Goal: Information Seeking & Learning: Learn about a topic

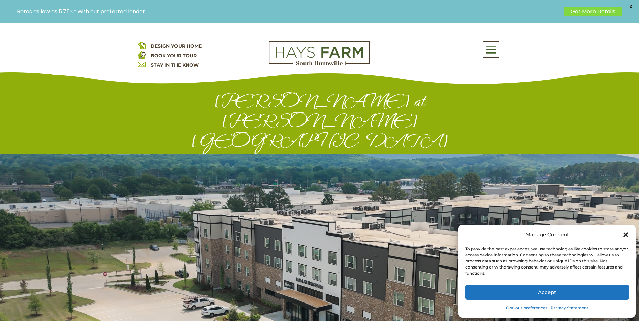
click at [624, 234] on icon "Close dialog" at bounding box center [625, 234] width 5 height 5
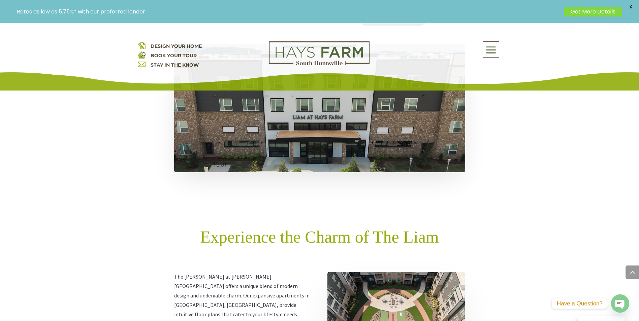
scroll to position [505, 0]
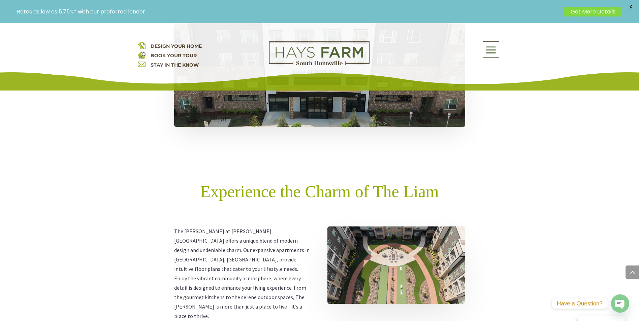
click at [364, 227] on img at bounding box center [395, 265] width 137 height 77
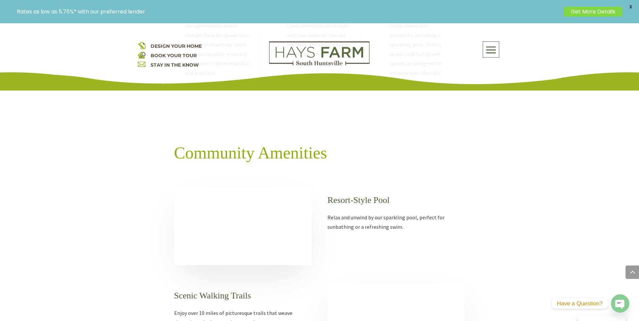
scroll to position [876, 0]
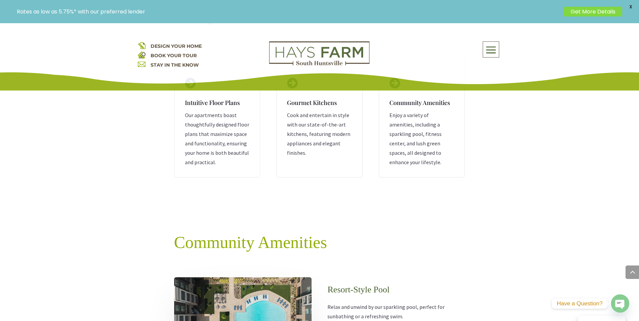
click at [488, 50] on span at bounding box center [491, 49] width 16 height 15
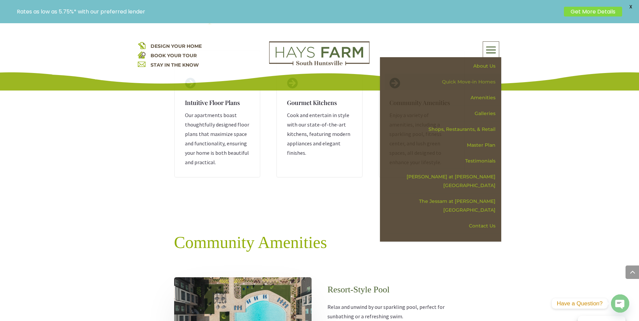
click at [483, 79] on link "Quick Move-in Homes" at bounding box center [443, 82] width 117 height 16
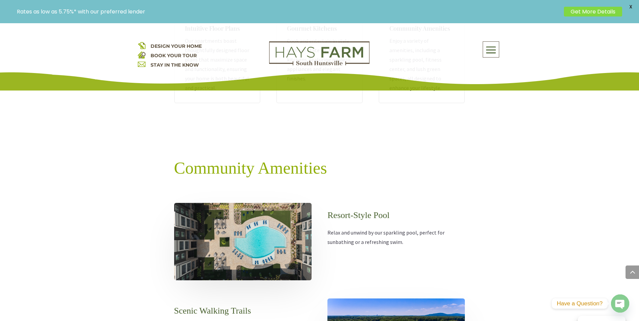
scroll to position [741, 0]
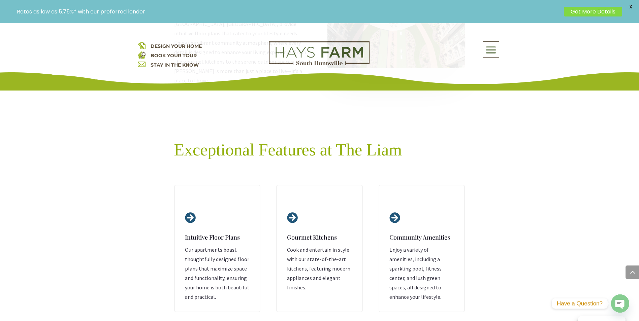
click at [491, 49] on span at bounding box center [491, 49] width 16 height 15
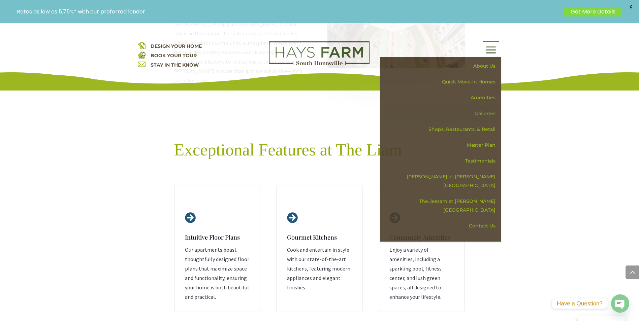
click at [478, 113] on link "Galleries" at bounding box center [443, 114] width 117 height 16
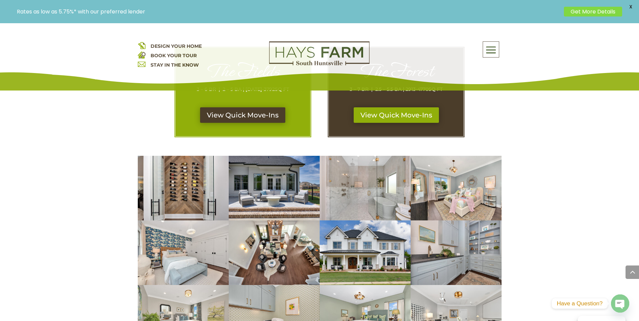
scroll to position [337, 0]
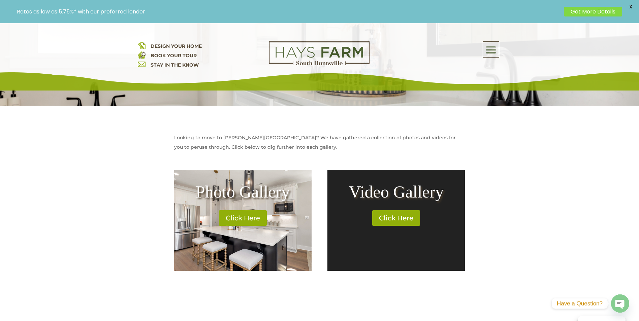
scroll to position [236, 0]
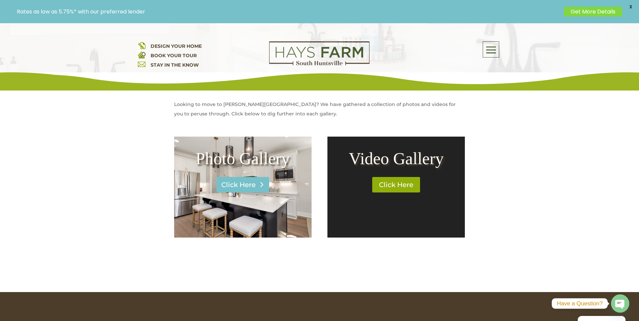
click at [245, 186] on link "Click Here" at bounding box center [243, 184] width 53 height 15
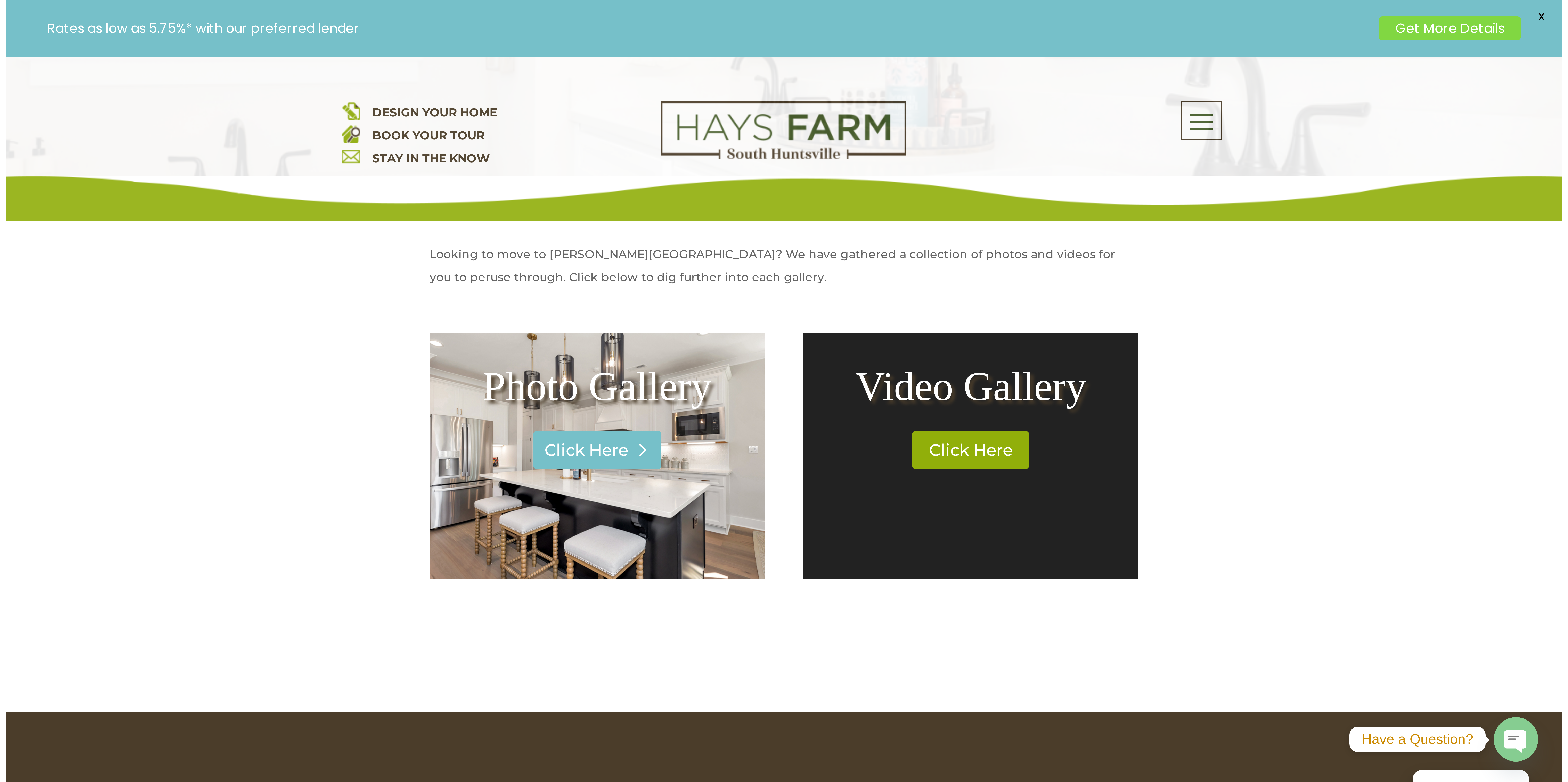
scroll to position [0, 0]
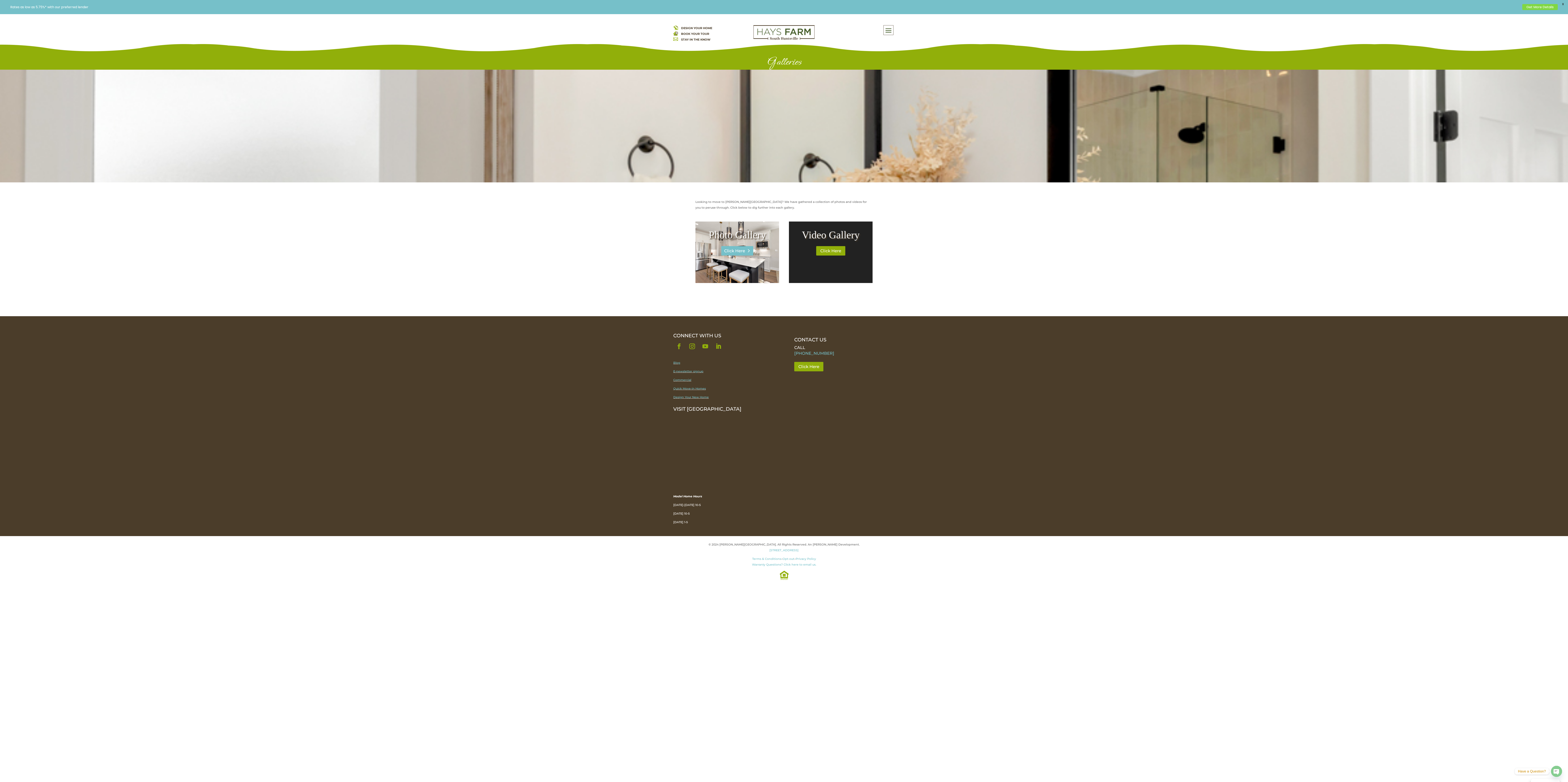
click at [389, 195] on link "Click Here" at bounding box center [737, 251] width 32 height 9
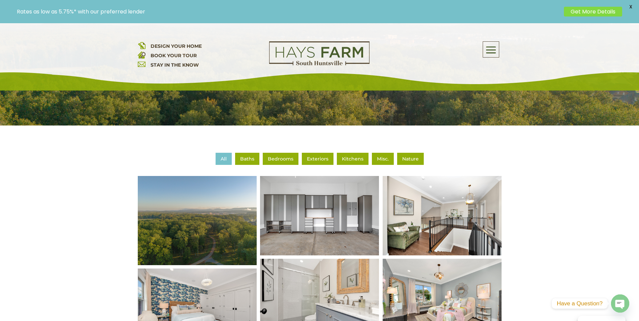
scroll to position [202, 0]
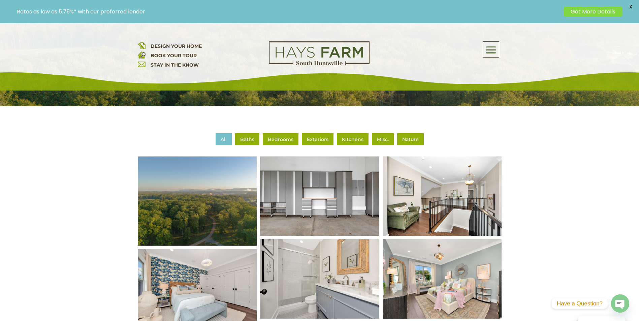
click at [324, 202] on img at bounding box center [319, 196] width 143 height 95
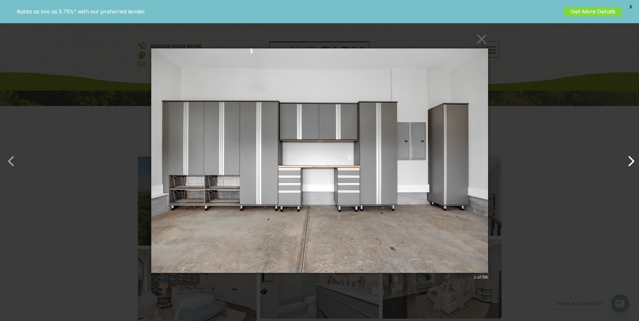
click at [627, 161] on button "button" at bounding box center [627, 158] width 16 height 16
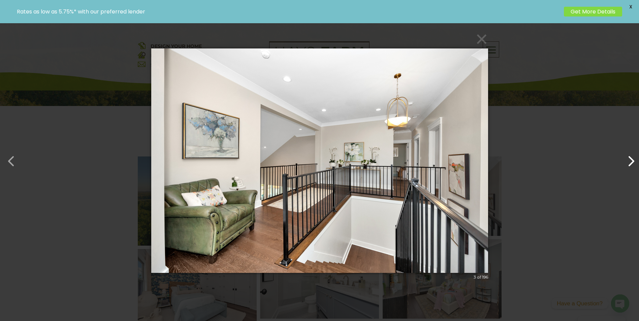
click at [633, 160] on button "button" at bounding box center [627, 158] width 16 height 16
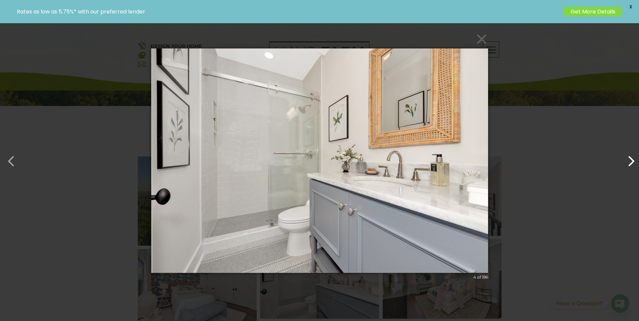
click at [633, 160] on button "button" at bounding box center [627, 158] width 16 height 16
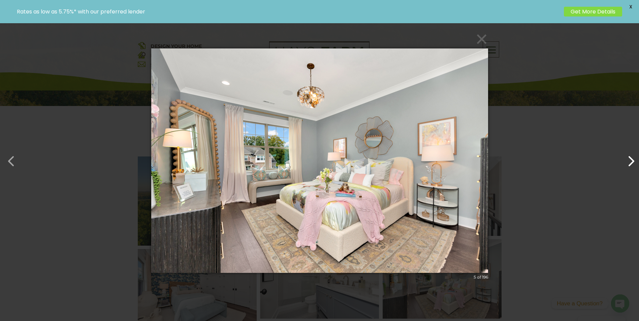
click at [633, 160] on button "button" at bounding box center [627, 158] width 16 height 16
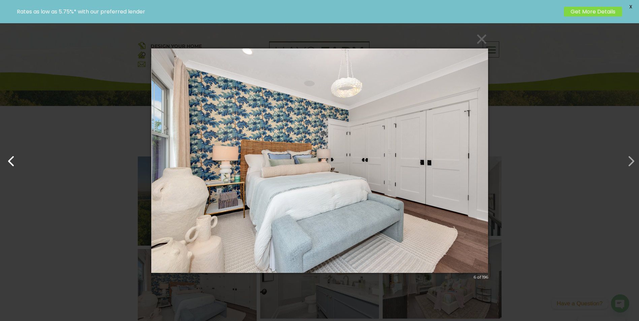
click at [11, 161] on button "button" at bounding box center [8, 158] width 16 height 16
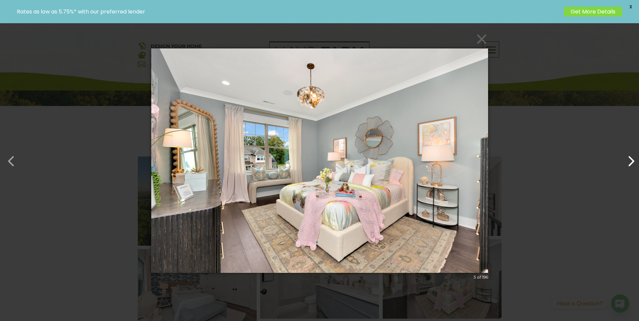
click at [632, 160] on button "button" at bounding box center [627, 158] width 16 height 16
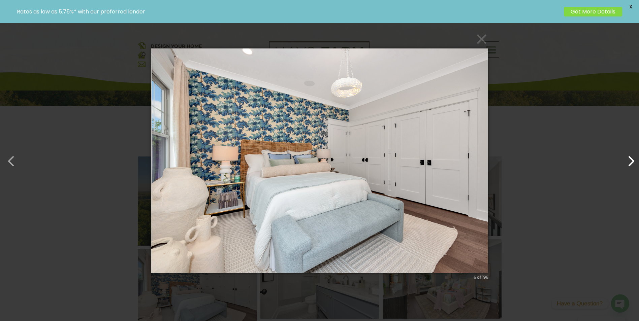
click at [632, 161] on button "button" at bounding box center [627, 158] width 16 height 16
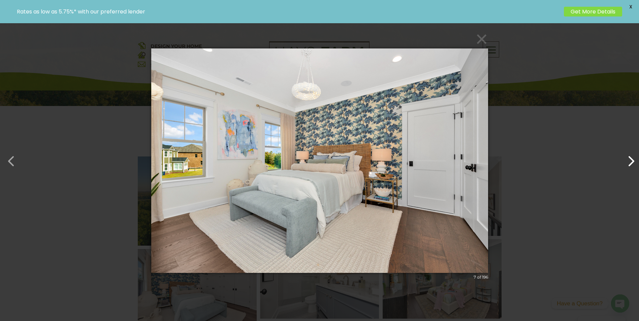
click at [632, 161] on button "button" at bounding box center [627, 158] width 16 height 16
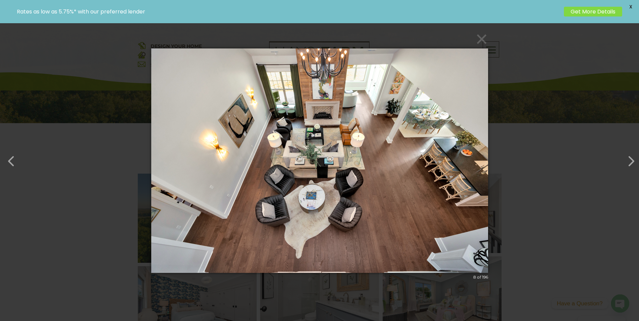
scroll to position [168, 0]
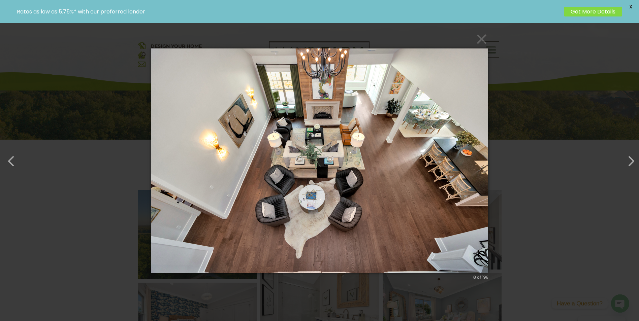
drag, startPoint x: 447, startPoint y: 164, endPoint x: 528, endPoint y: 104, distance: 100.4
click at [527, 102] on div "× 8 of 196 Loading image" at bounding box center [319, 160] width 639 height 321
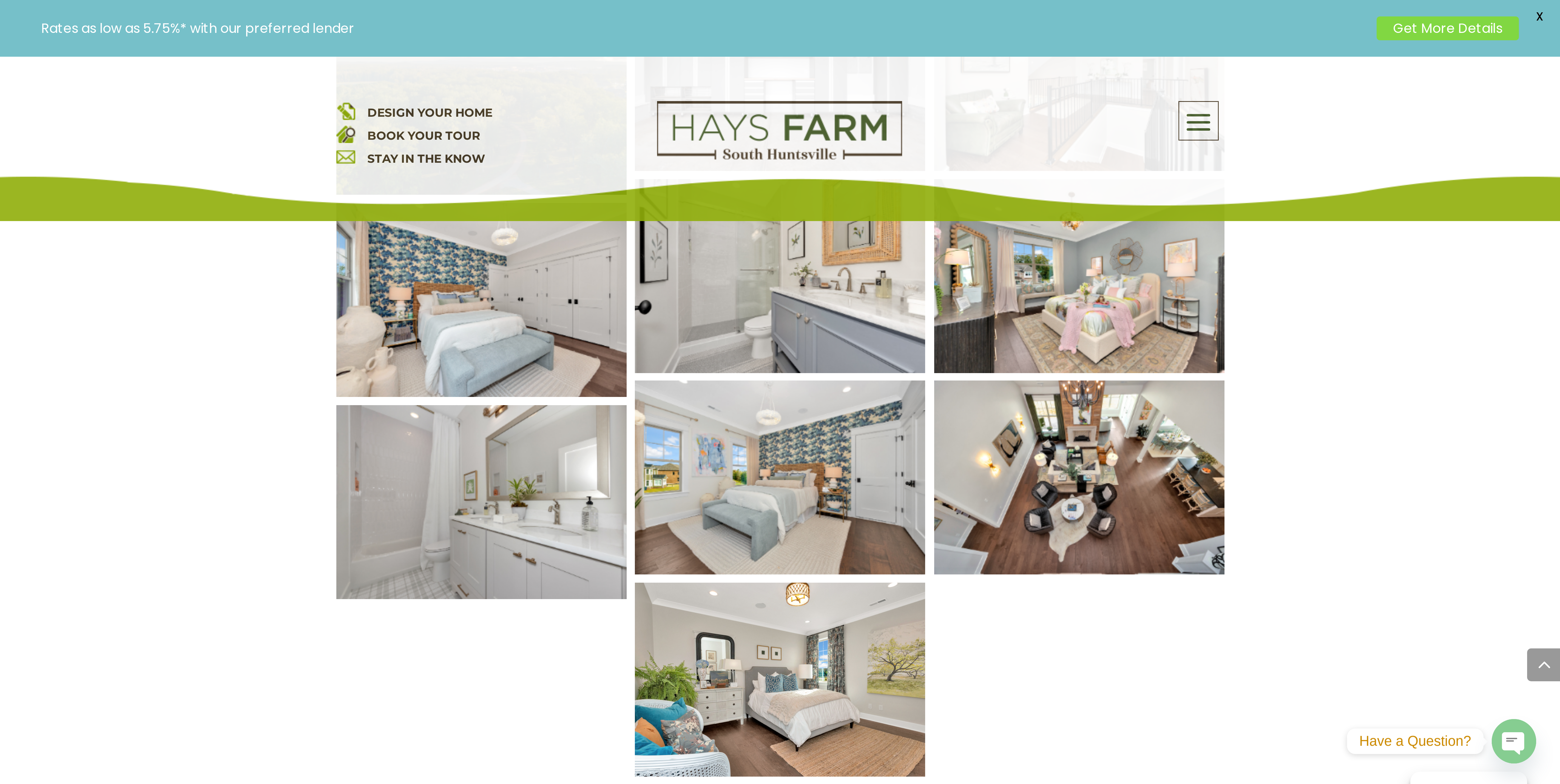
scroll to position [329, 0]
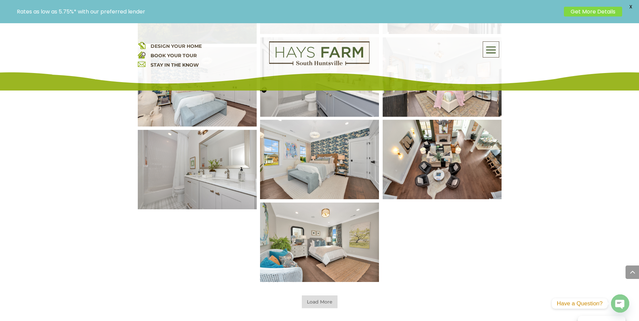
click at [443, 176] on img at bounding box center [442, 159] width 143 height 95
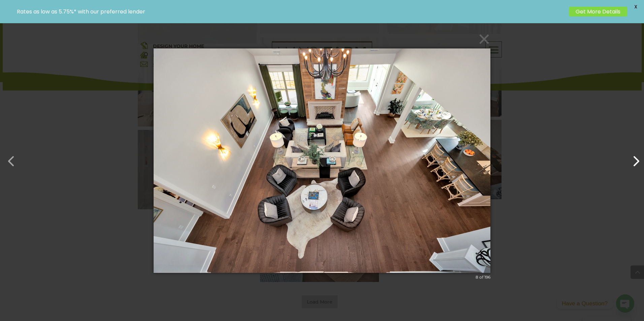
click at [637, 161] on button "button" at bounding box center [632, 158] width 16 height 16
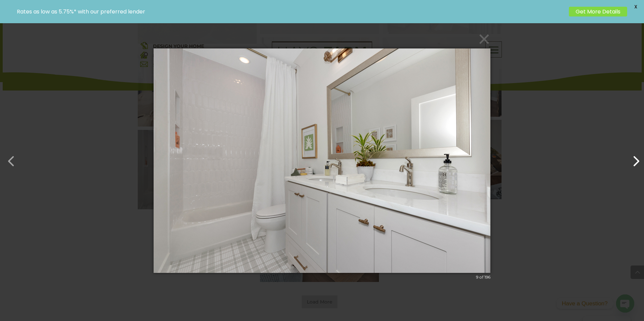
click at [636, 162] on button "button" at bounding box center [632, 158] width 16 height 16
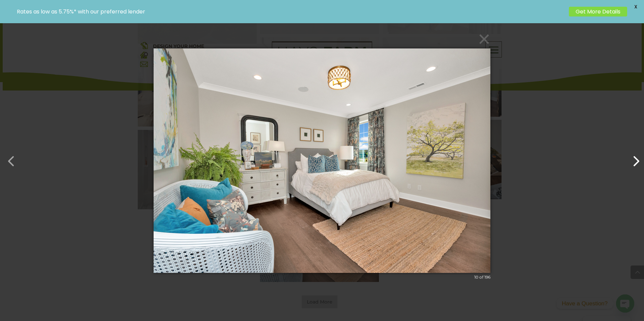
click at [636, 162] on button "button" at bounding box center [632, 158] width 16 height 16
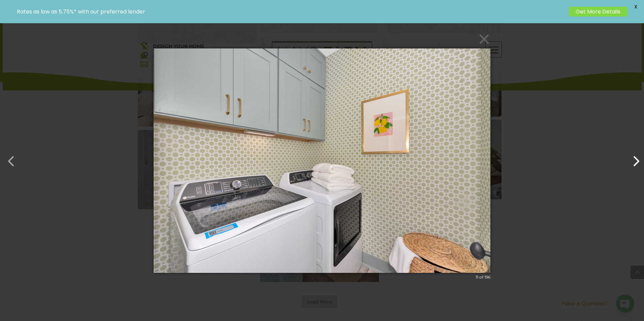
click at [636, 162] on button "button" at bounding box center [632, 158] width 16 height 16
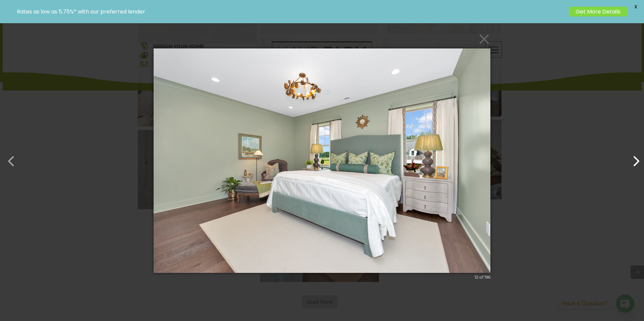
click at [636, 162] on button "button" at bounding box center [632, 158] width 16 height 16
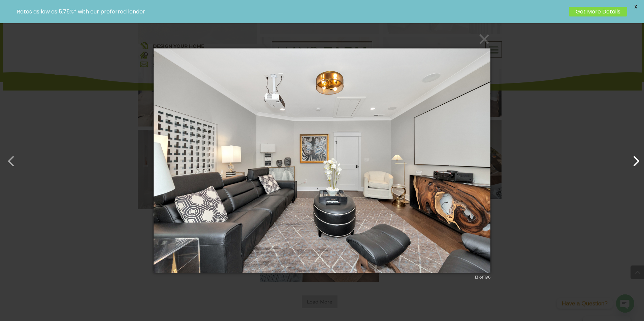
click at [636, 162] on button "button" at bounding box center [632, 158] width 16 height 16
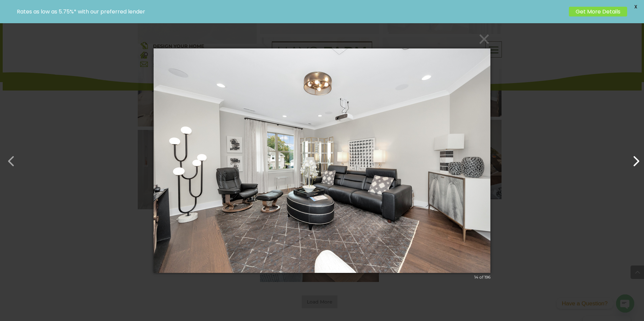
click at [636, 162] on button "button" at bounding box center [632, 158] width 16 height 16
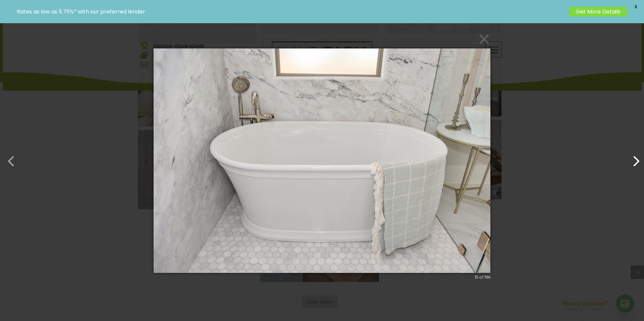
click at [636, 162] on button "button" at bounding box center [632, 158] width 16 height 16
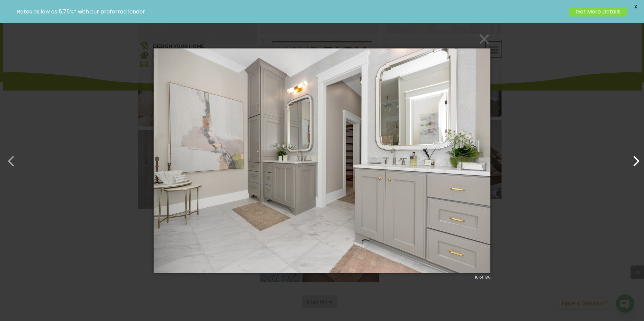
click at [637, 162] on button "button" at bounding box center [632, 158] width 16 height 16
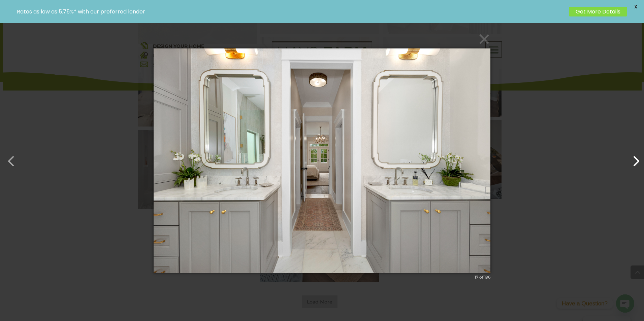
click at [634, 157] on button "button" at bounding box center [632, 158] width 16 height 16
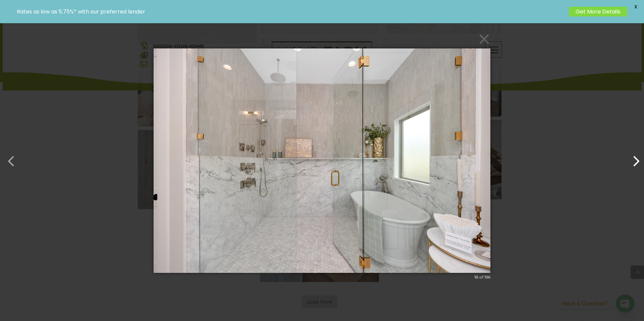
click at [638, 162] on button "button" at bounding box center [632, 158] width 16 height 16
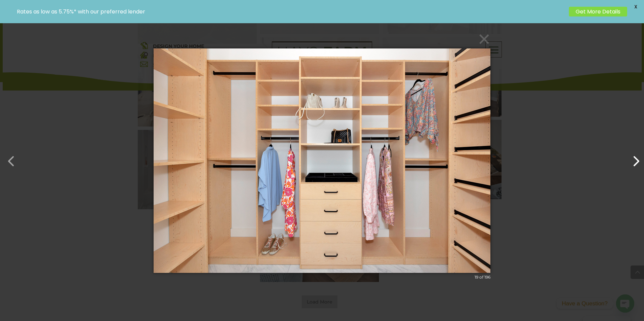
click at [638, 165] on button "button" at bounding box center [632, 158] width 16 height 16
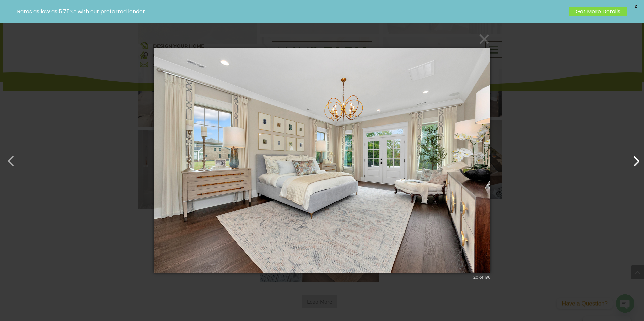
click at [638, 165] on button "button" at bounding box center [632, 158] width 16 height 16
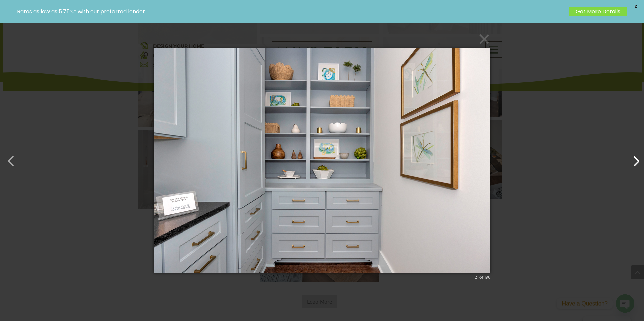
click at [635, 164] on button "button" at bounding box center [632, 158] width 16 height 16
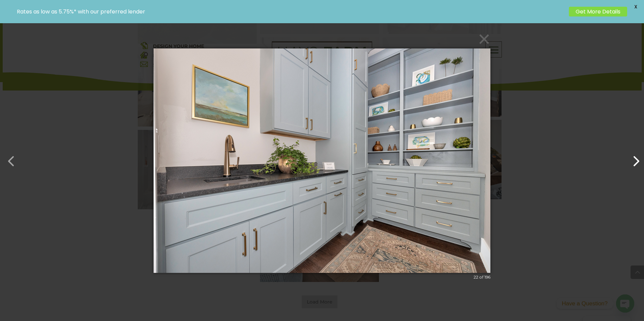
click at [635, 164] on button "button" at bounding box center [632, 158] width 16 height 16
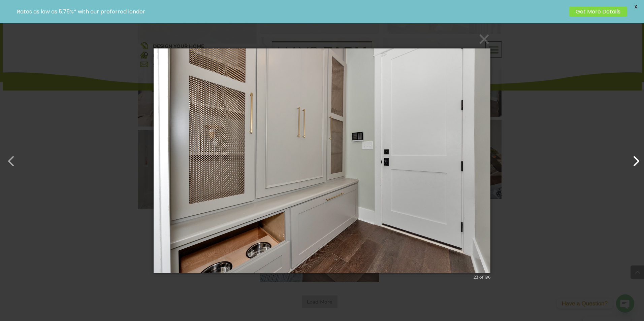
click at [635, 158] on button "button" at bounding box center [632, 158] width 16 height 16
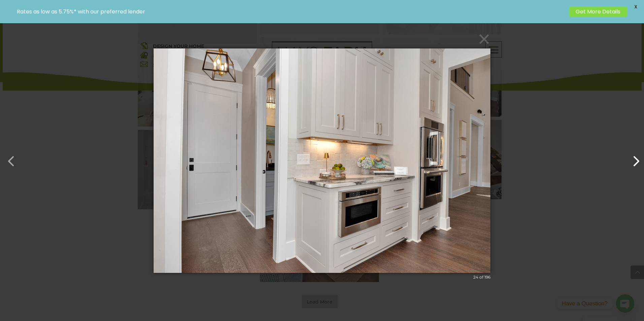
click at [634, 163] on button "button" at bounding box center [632, 158] width 16 height 16
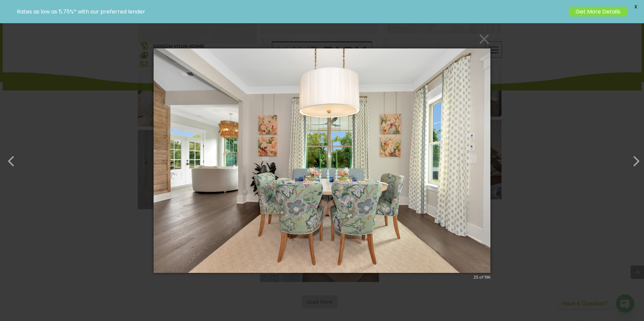
drag, startPoint x: 639, startPoint y: 163, endPoint x: 623, endPoint y: 200, distance: 40.9
click at [623, 200] on div "× 25 of 196 Loading image" at bounding box center [322, 160] width 644 height 321
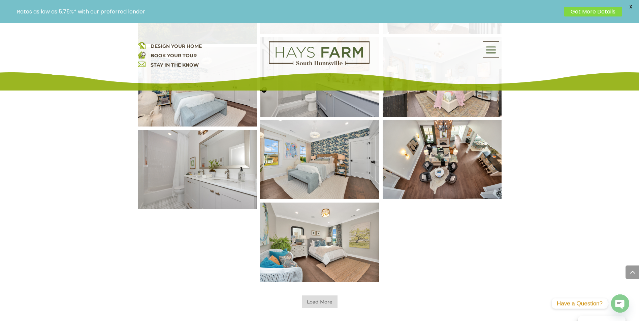
click at [321, 302] on span "Load More" at bounding box center [320, 302] width 36 height 13
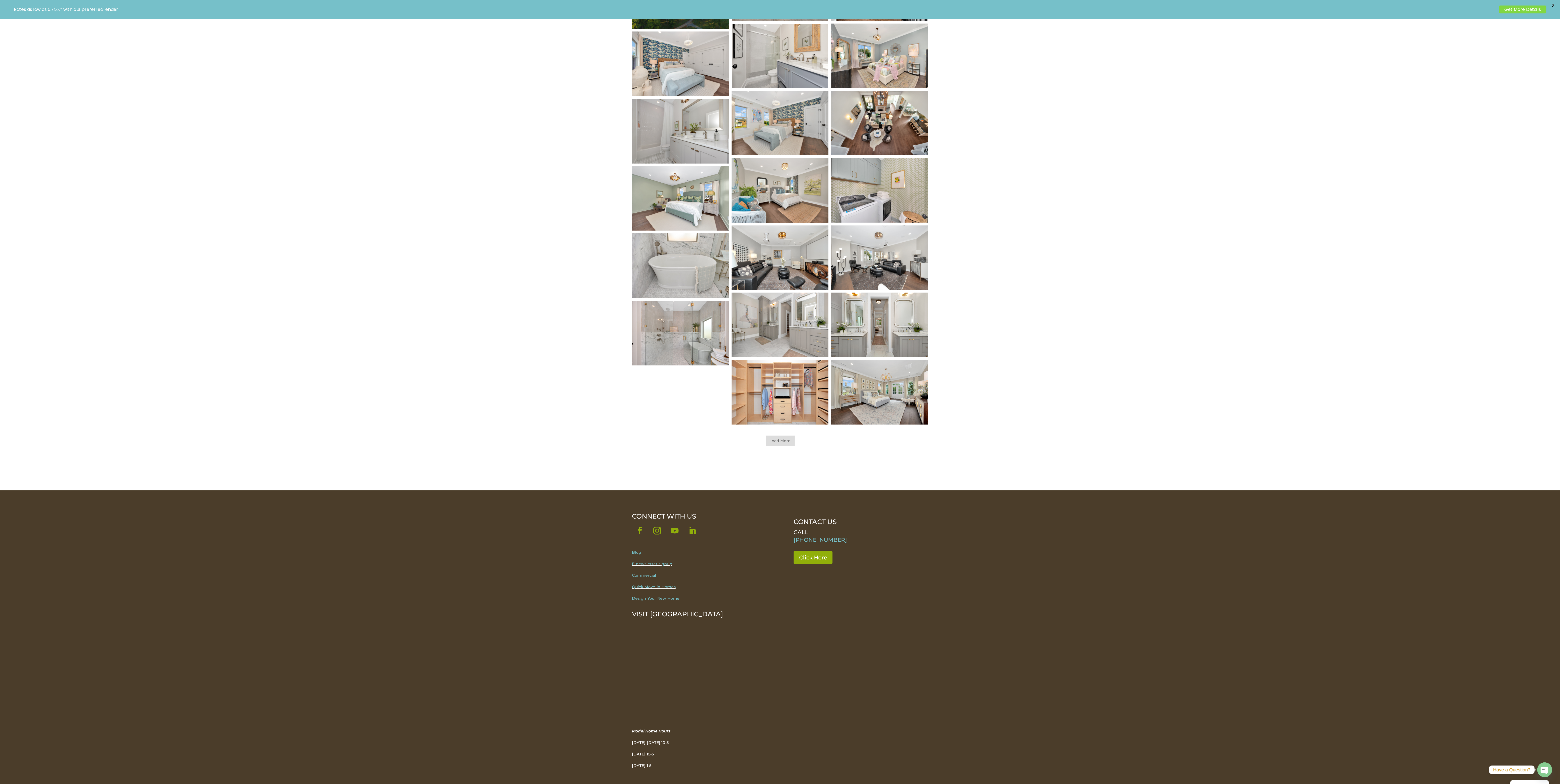
scroll to position [95, 0]
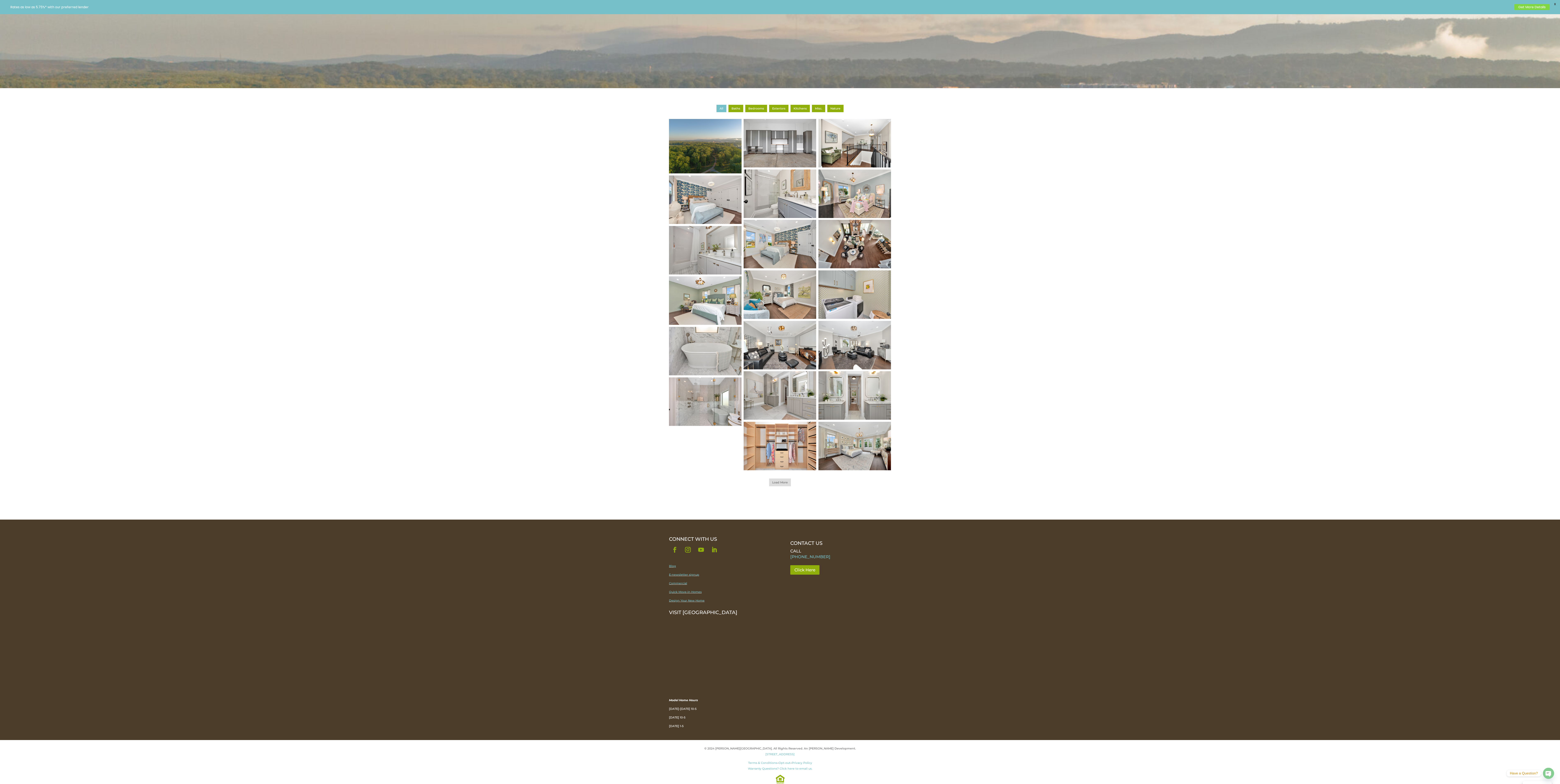
click at [390, 196] on img at bounding box center [705, 300] width 87 height 58
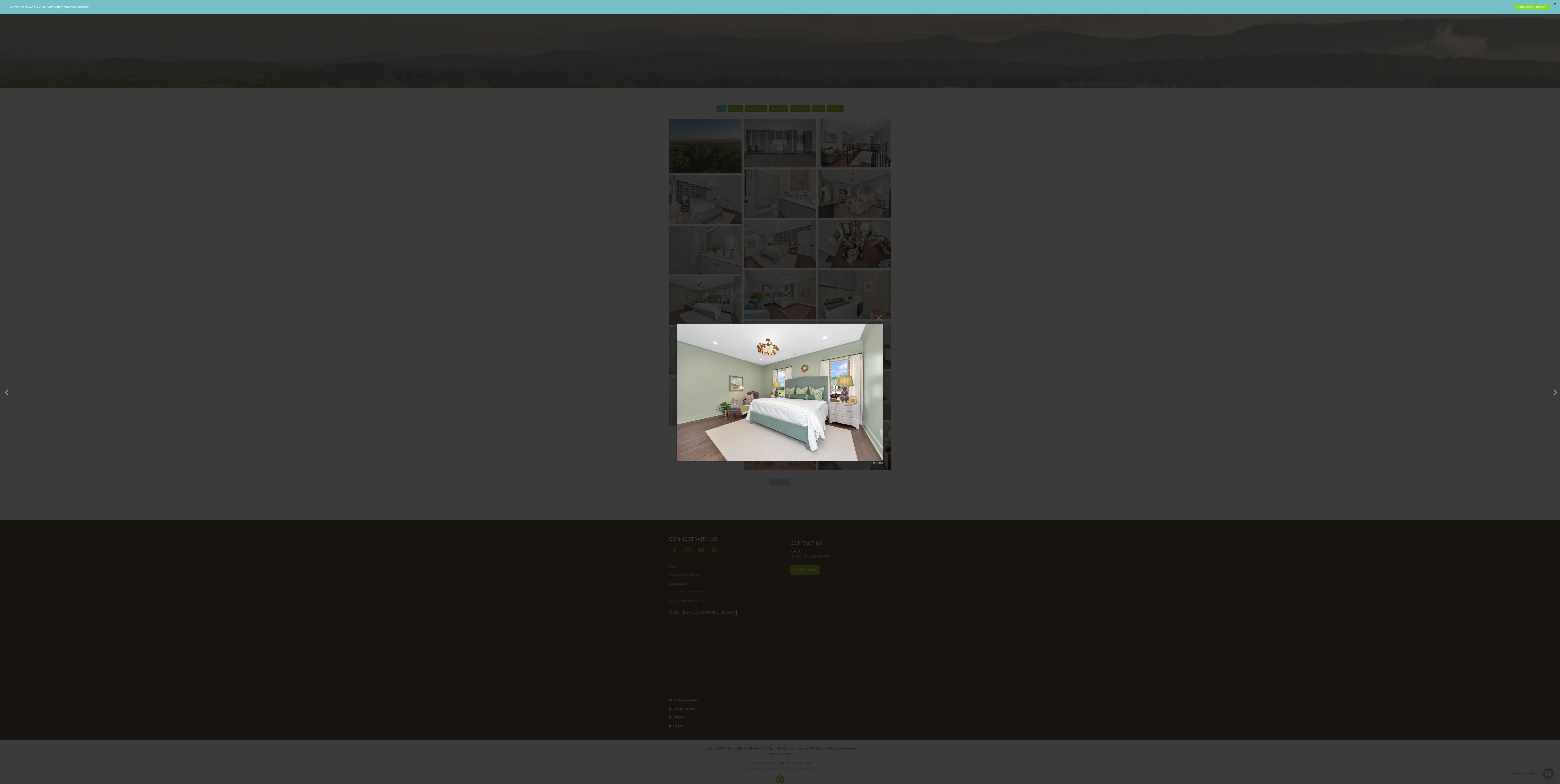
click at [390, 196] on img at bounding box center [779, 392] width 206 height 154
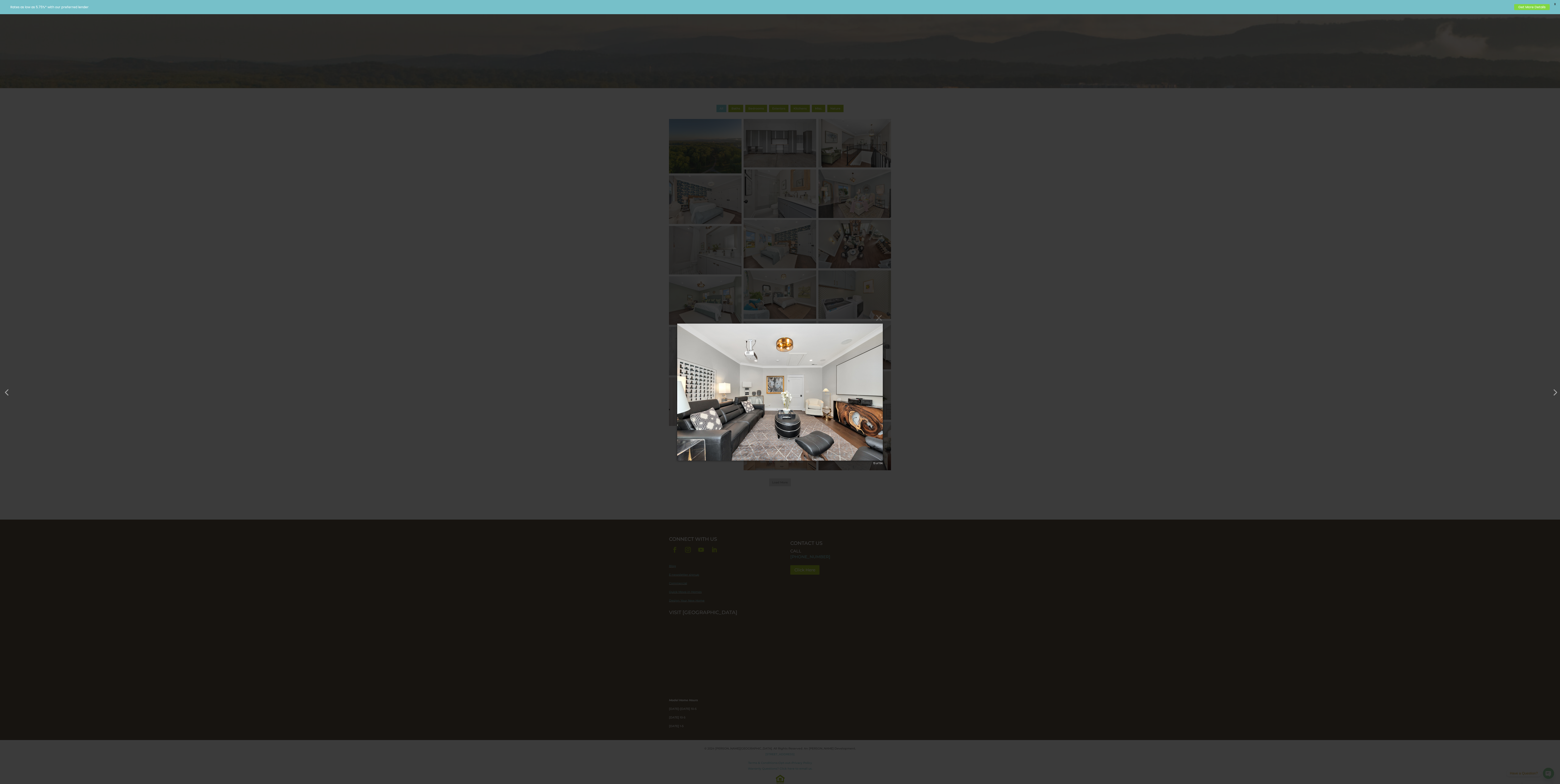
click at [390, 196] on img at bounding box center [779, 392] width 206 height 154
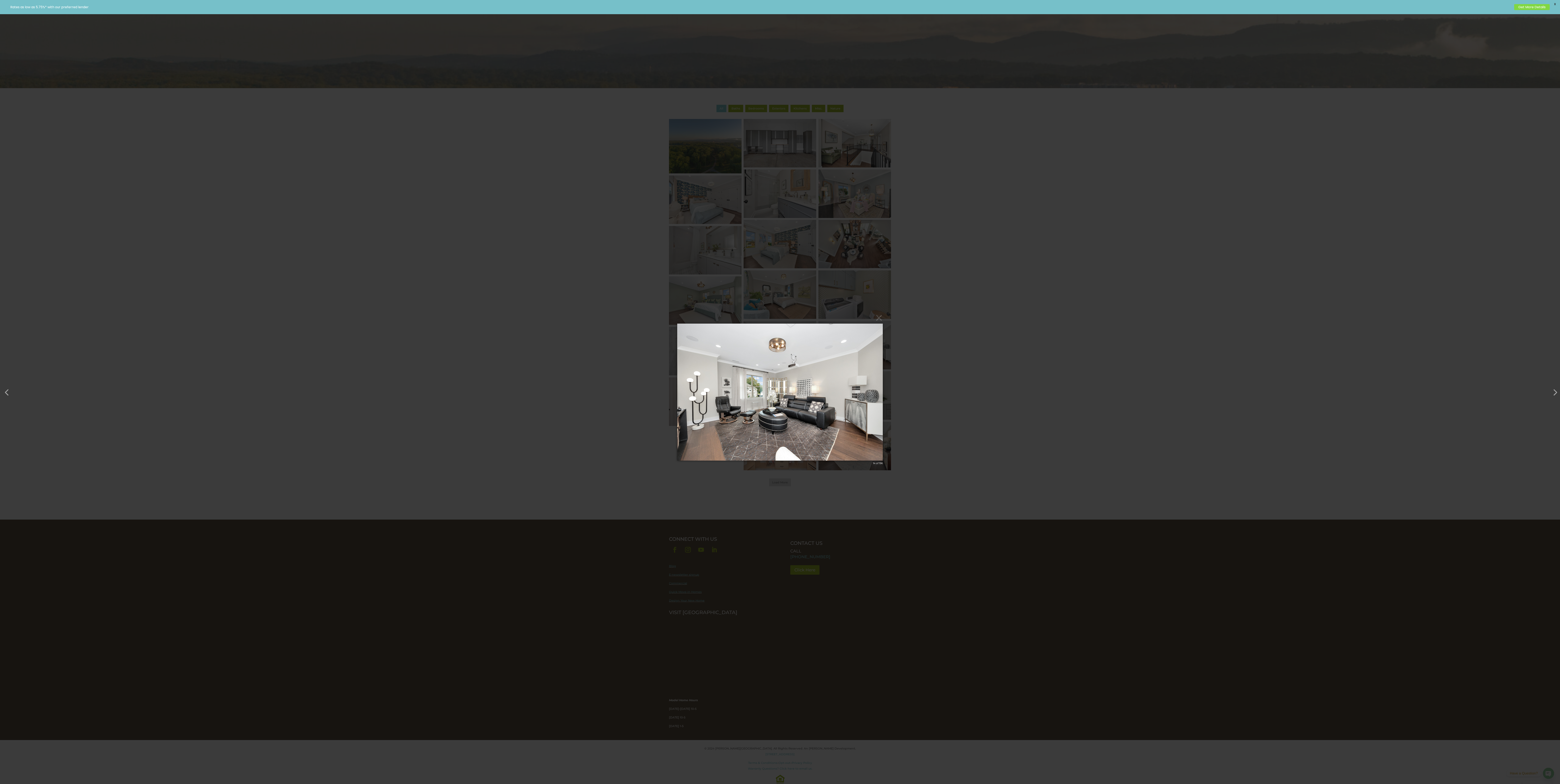
click at [390, 196] on img at bounding box center [779, 392] width 206 height 154
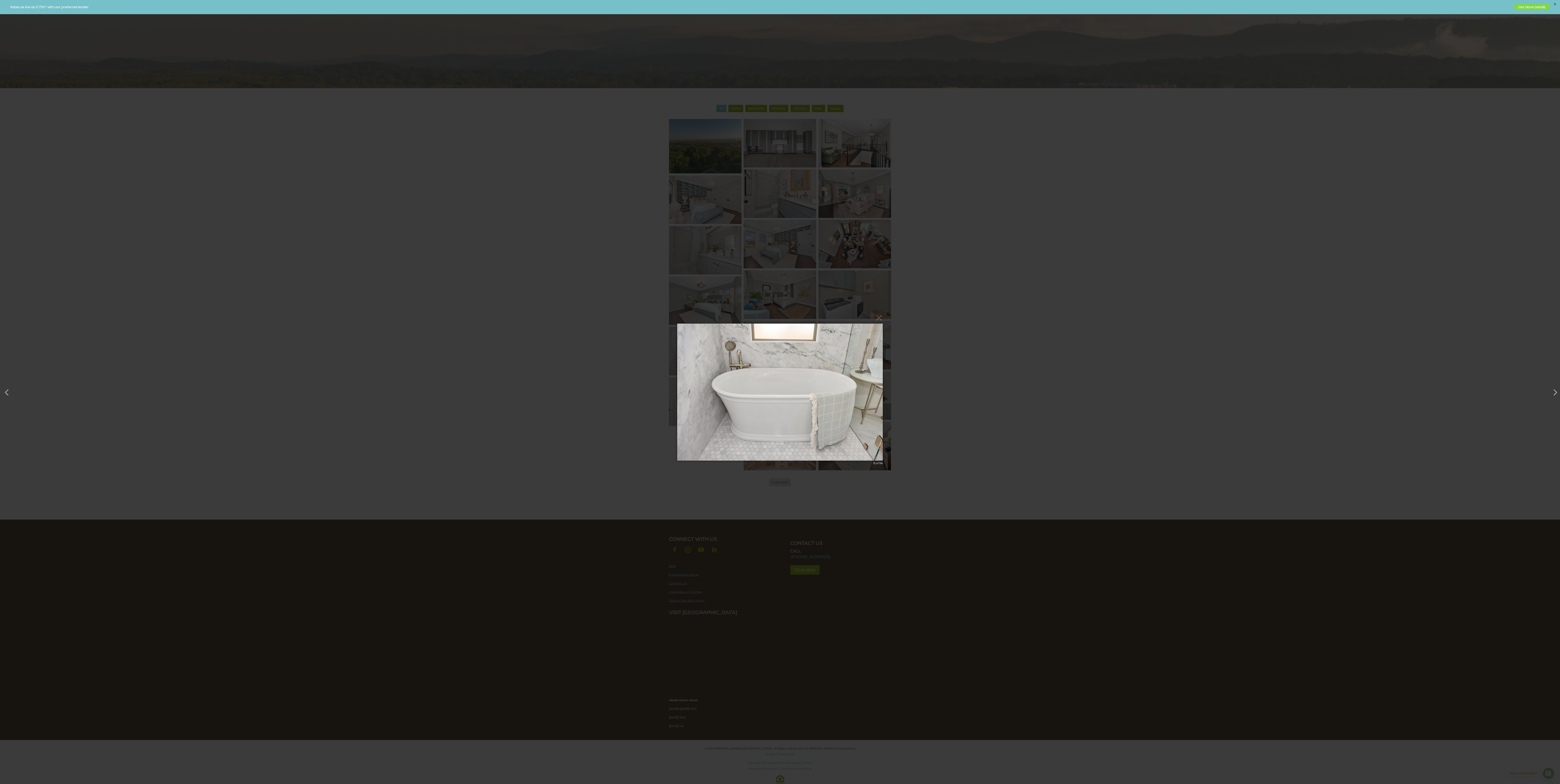
click at [390, 196] on img at bounding box center [779, 392] width 206 height 154
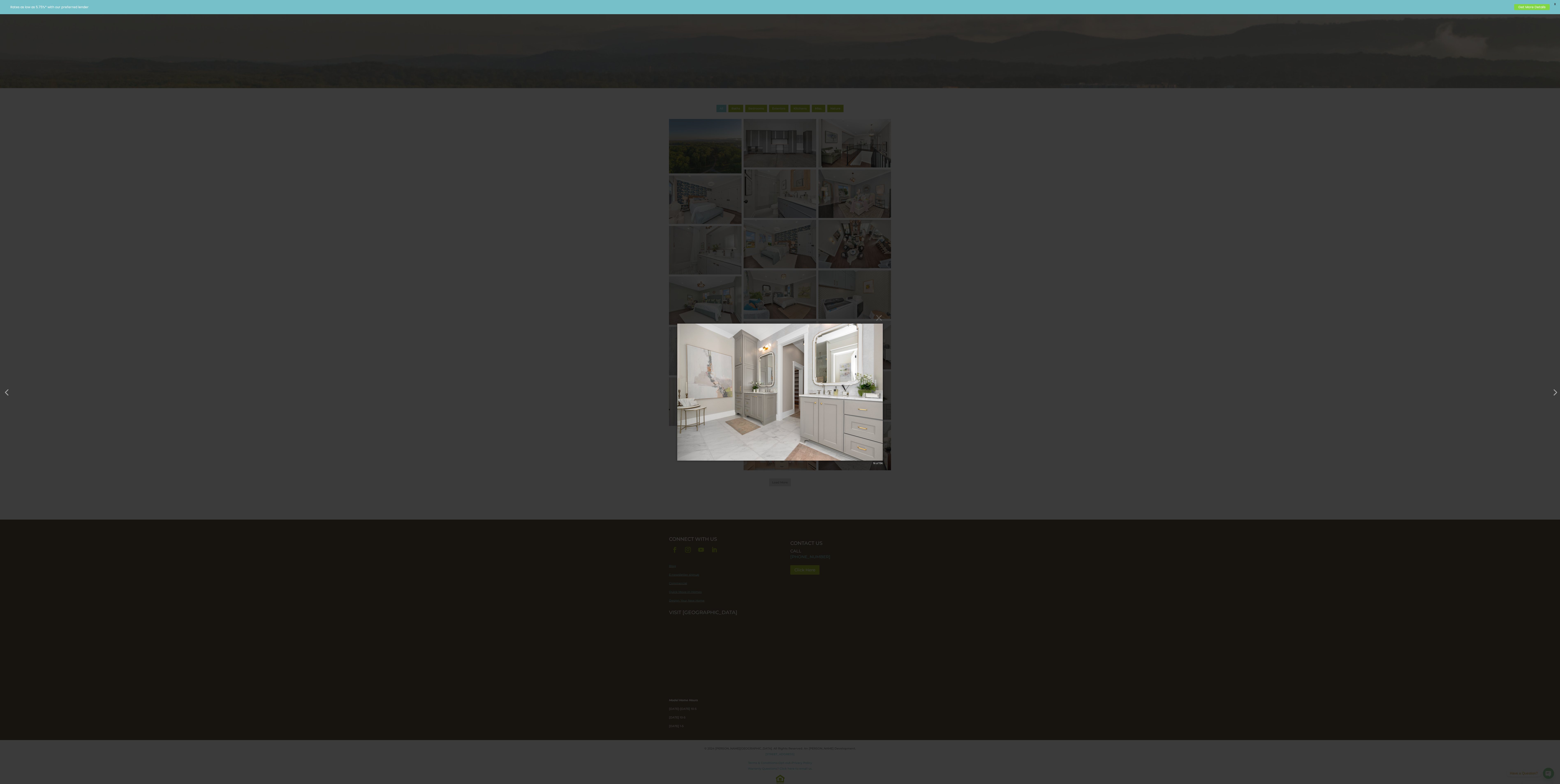
click at [390, 196] on img at bounding box center [779, 392] width 206 height 154
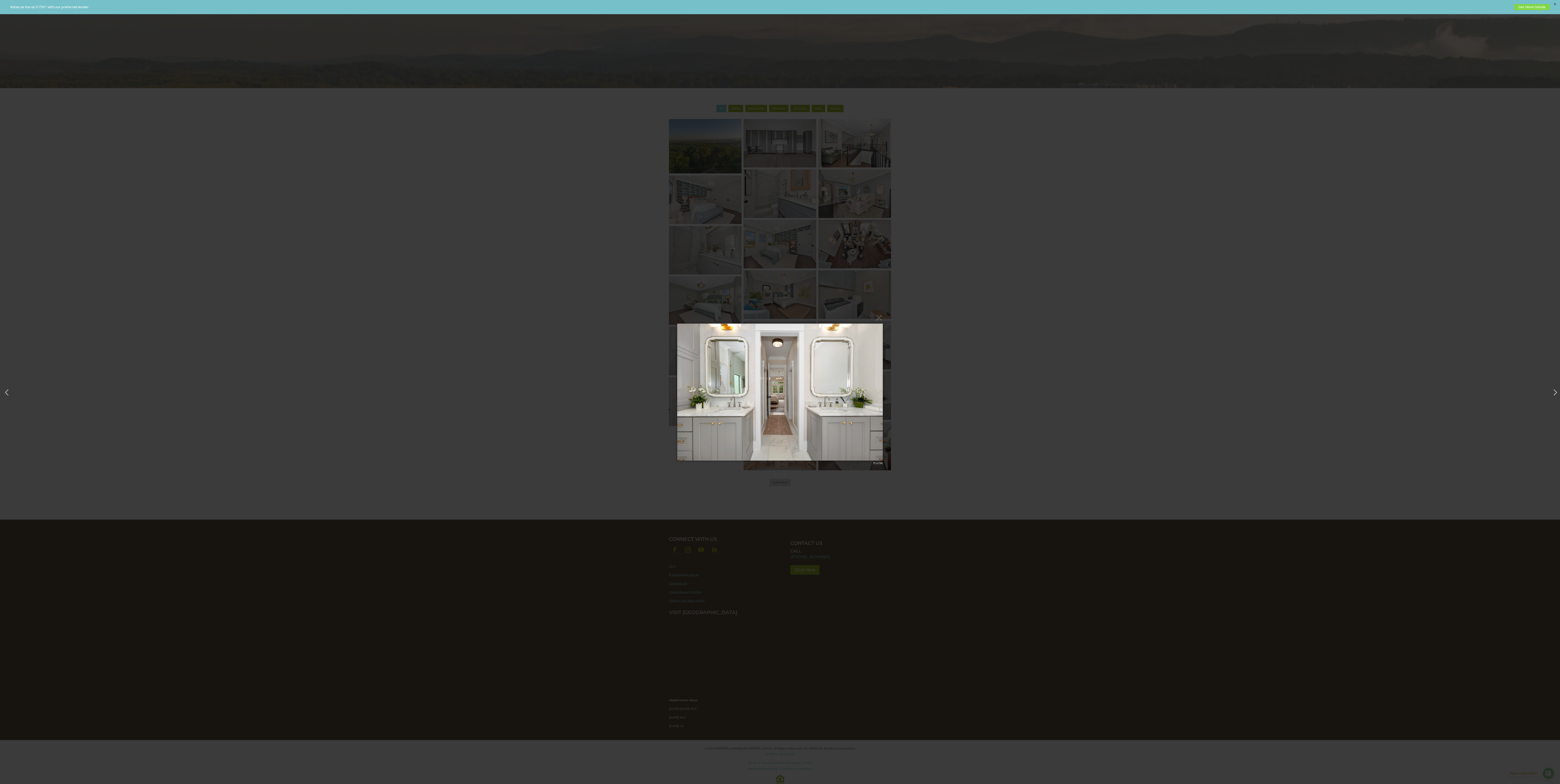
click at [390, 196] on img at bounding box center [779, 392] width 206 height 154
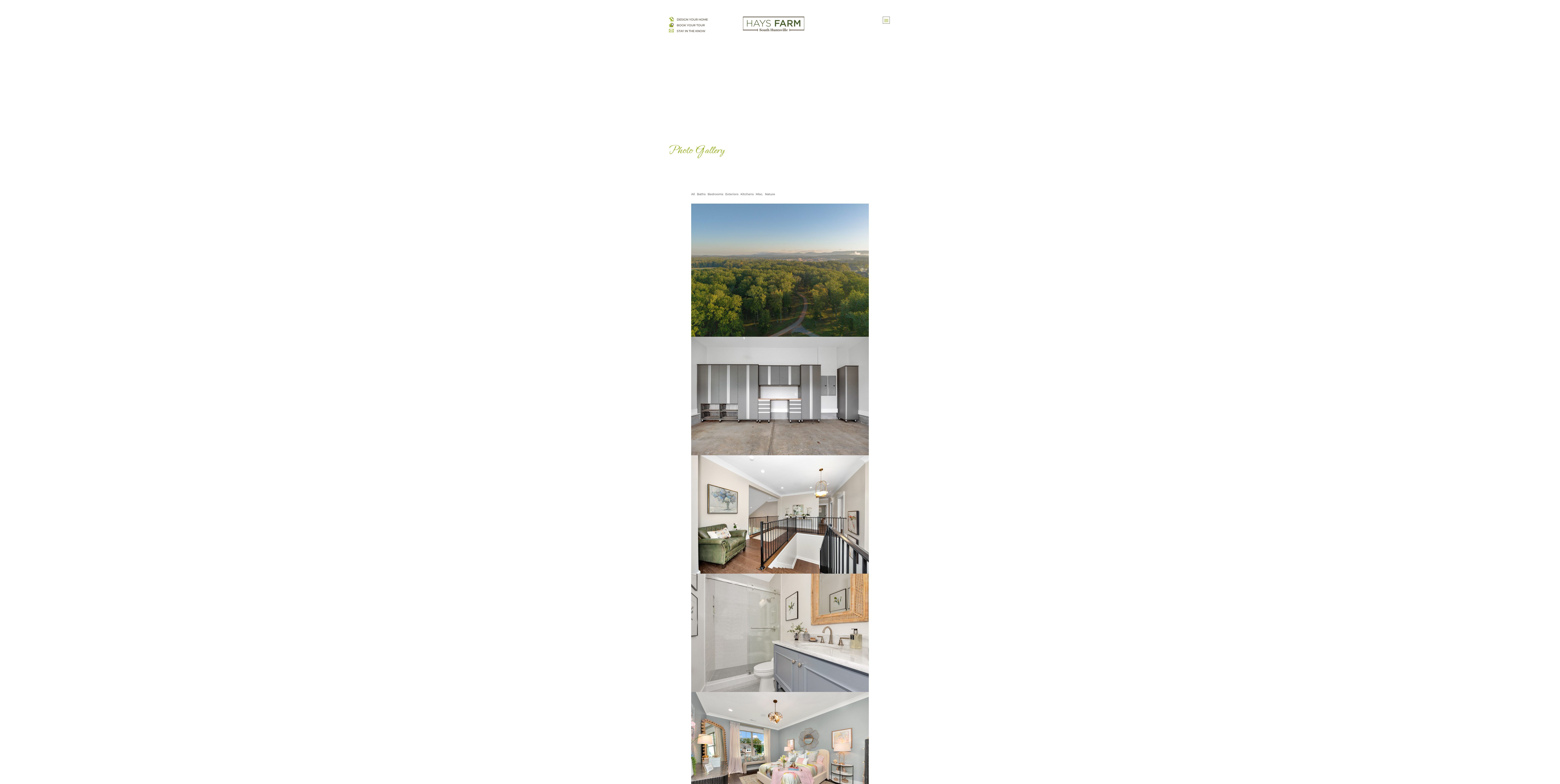
drag, startPoint x: 772, startPoint y: 597, endPoint x: 775, endPoint y: 596, distance: 3.2
click at [774, 596] on img at bounding box center [779, 633] width 213 height 142
click at [793, 632] on img at bounding box center [779, 633] width 213 height 142
click at [793, 627] on img at bounding box center [779, 633] width 213 height 142
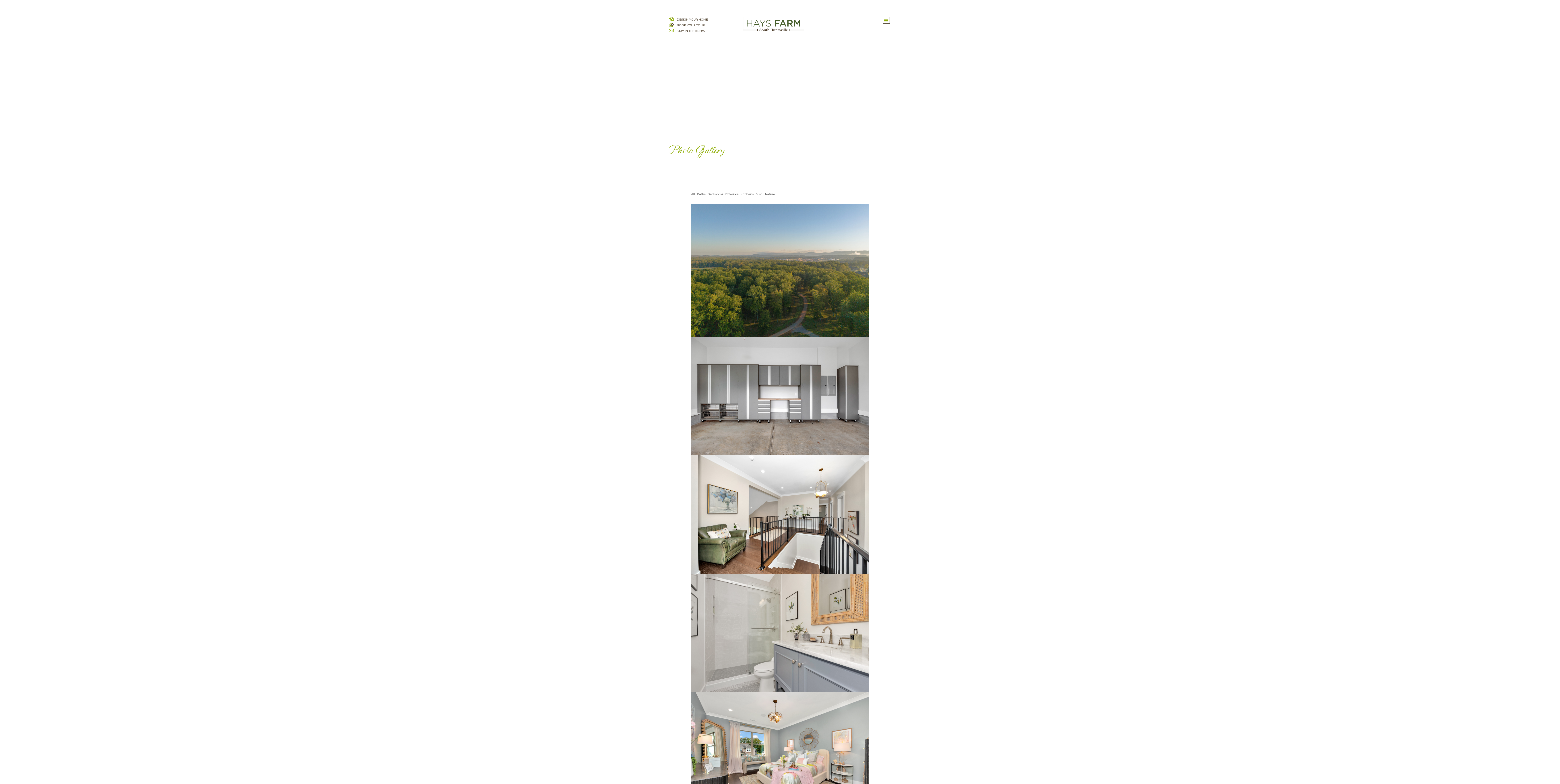
click at [793, 627] on img at bounding box center [779, 633] width 213 height 142
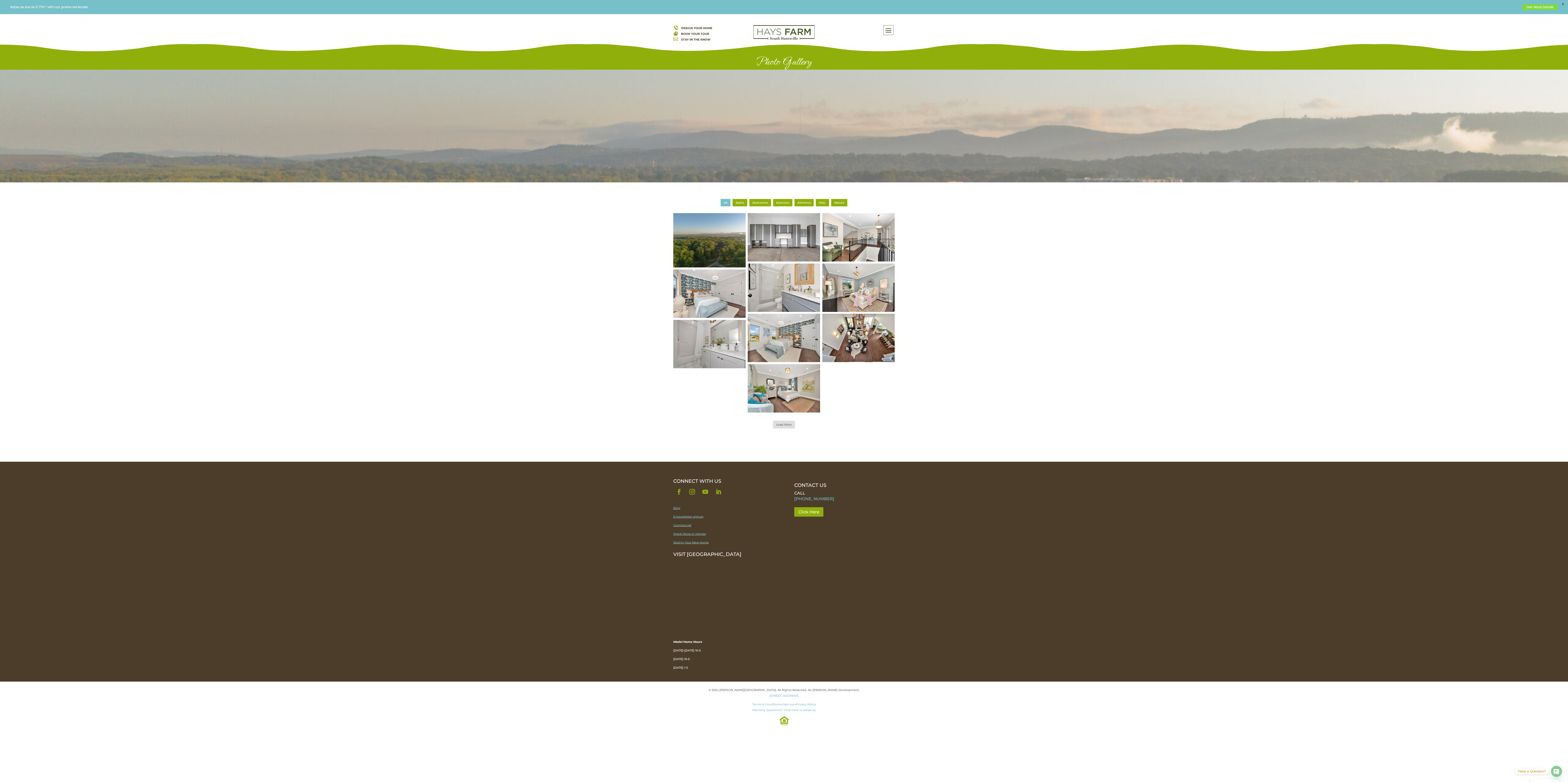
click at [853, 237] on img at bounding box center [858, 237] width 87 height 58
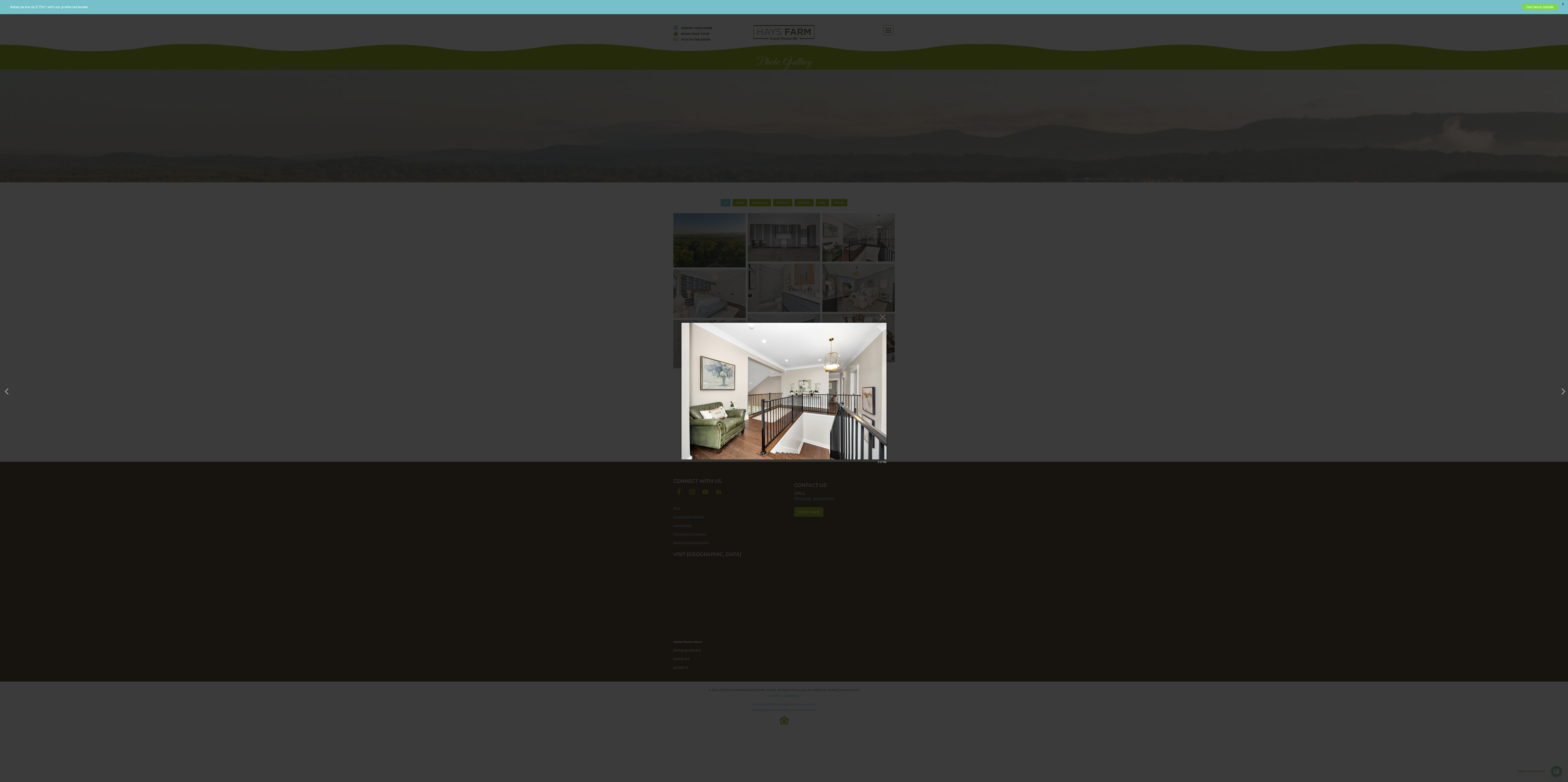
click at [853, 237] on div "× 3 of 196 Loading image" at bounding box center [784, 391] width 1568 height 782
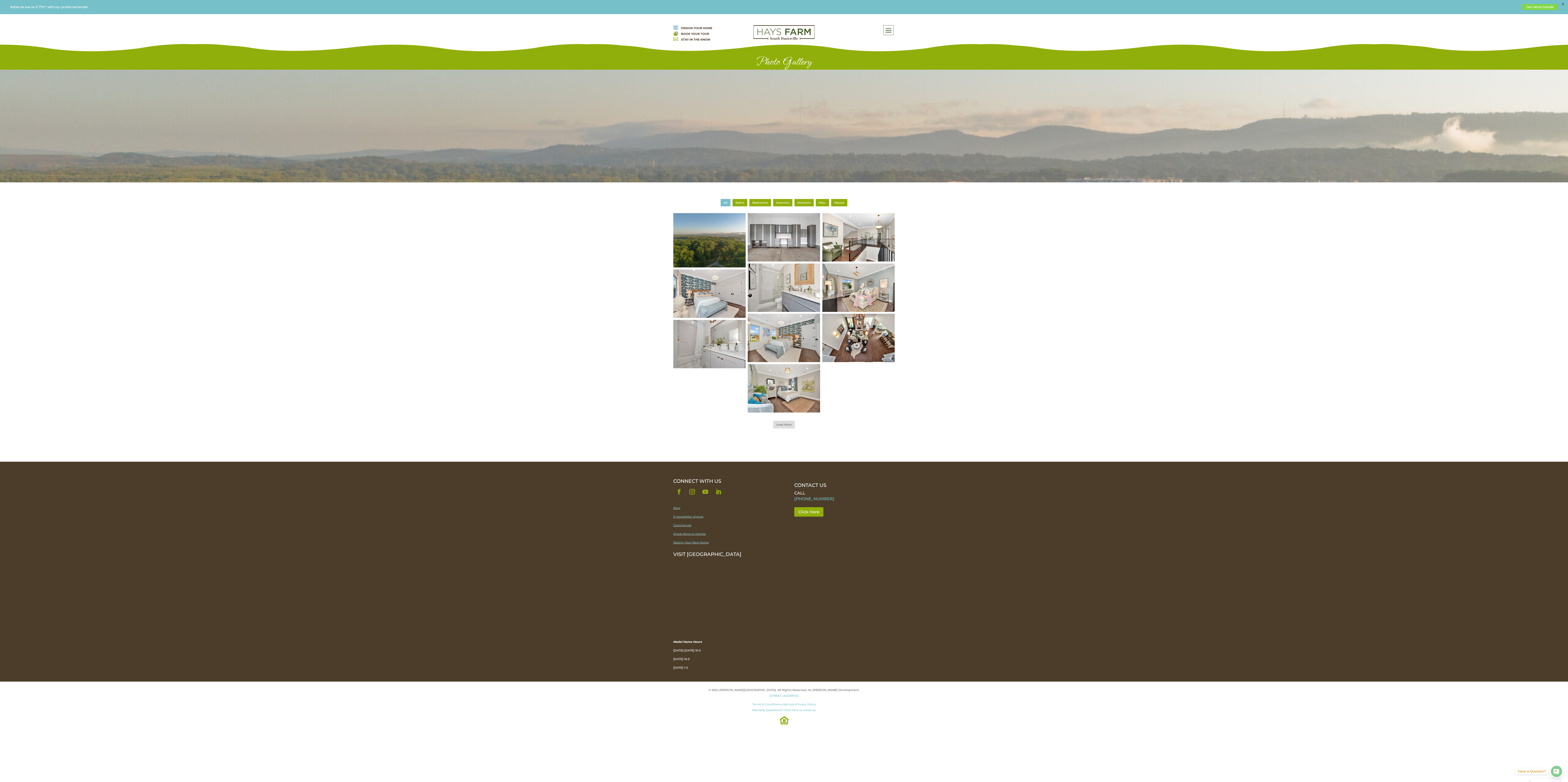
click at [853, 237] on img at bounding box center [858, 237] width 87 height 58
click at [803, 199] on li "Kitchens" at bounding box center [804, 203] width 19 height 7
